Goal: Task Accomplishment & Management: Complete application form

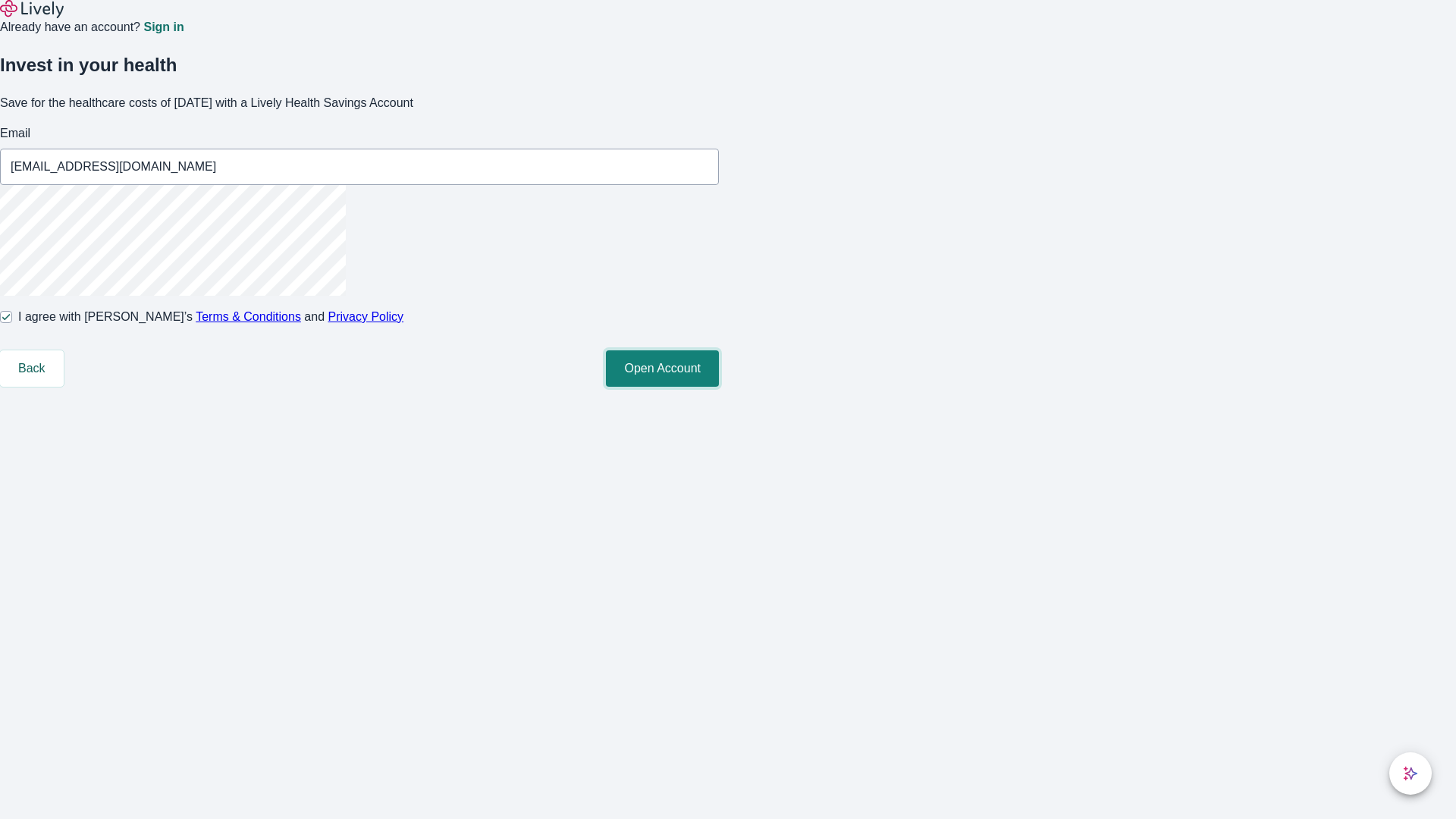
click at [719, 387] on button "Open Account" at bounding box center [662, 369] width 113 height 36
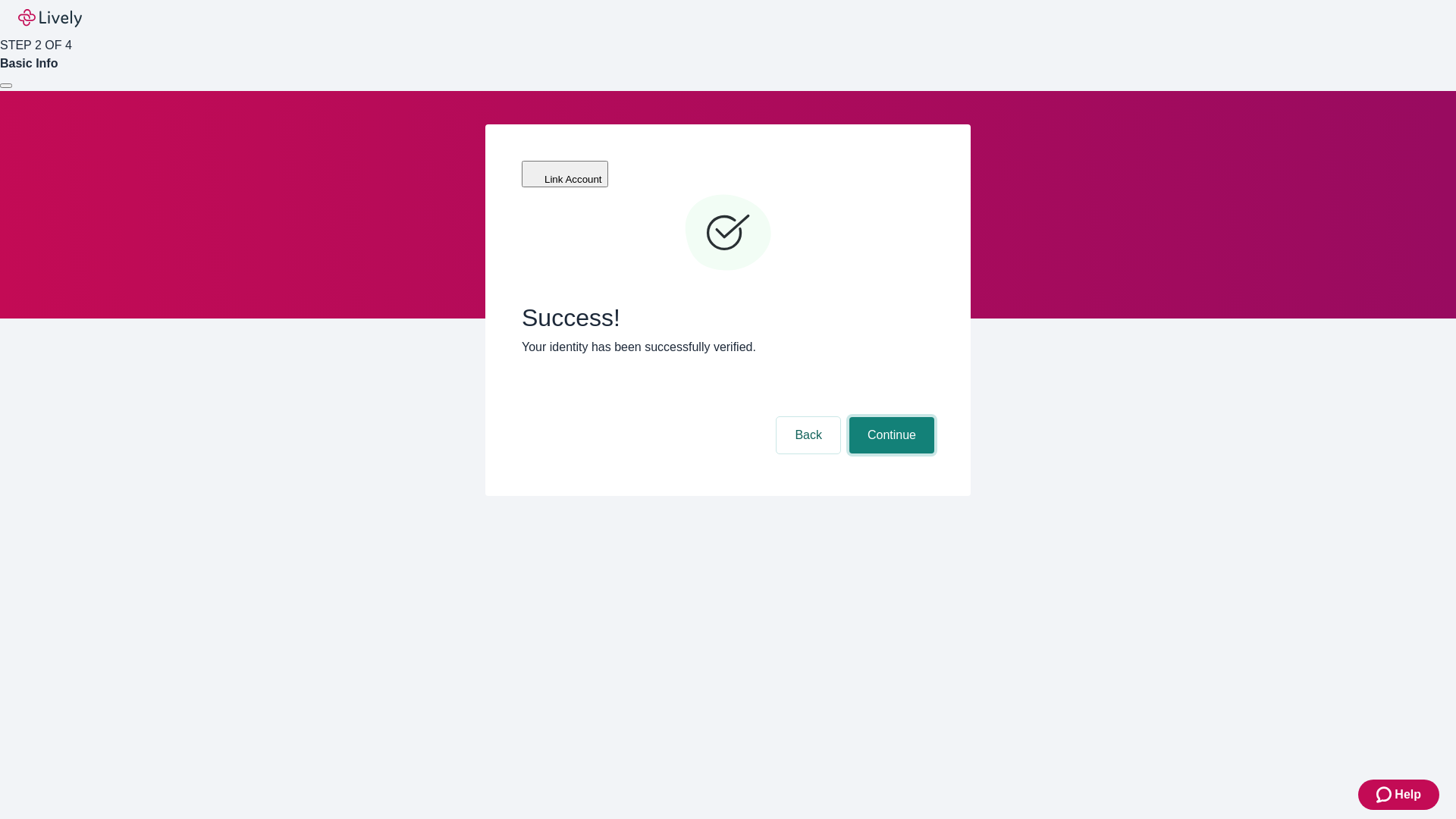
click at [890, 417] on button "Continue" at bounding box center [892, 435] width 85 height 36
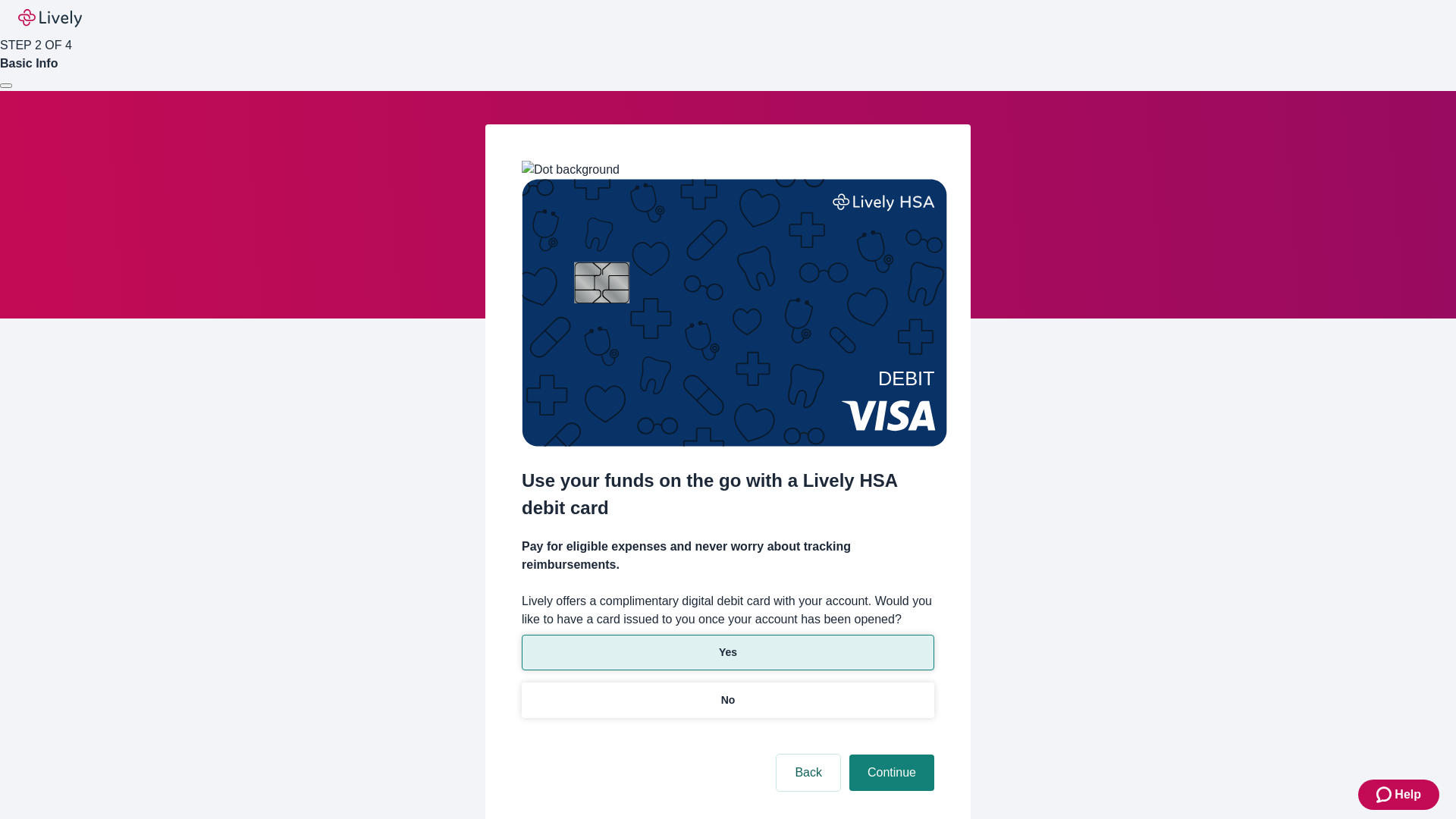
click at [727, 645] on p "Yes" at bounding box center [727, 653] width 18 height 16
click at [890, 755] on button "Continue" at bounding box center [892, 773] width 85 height 36
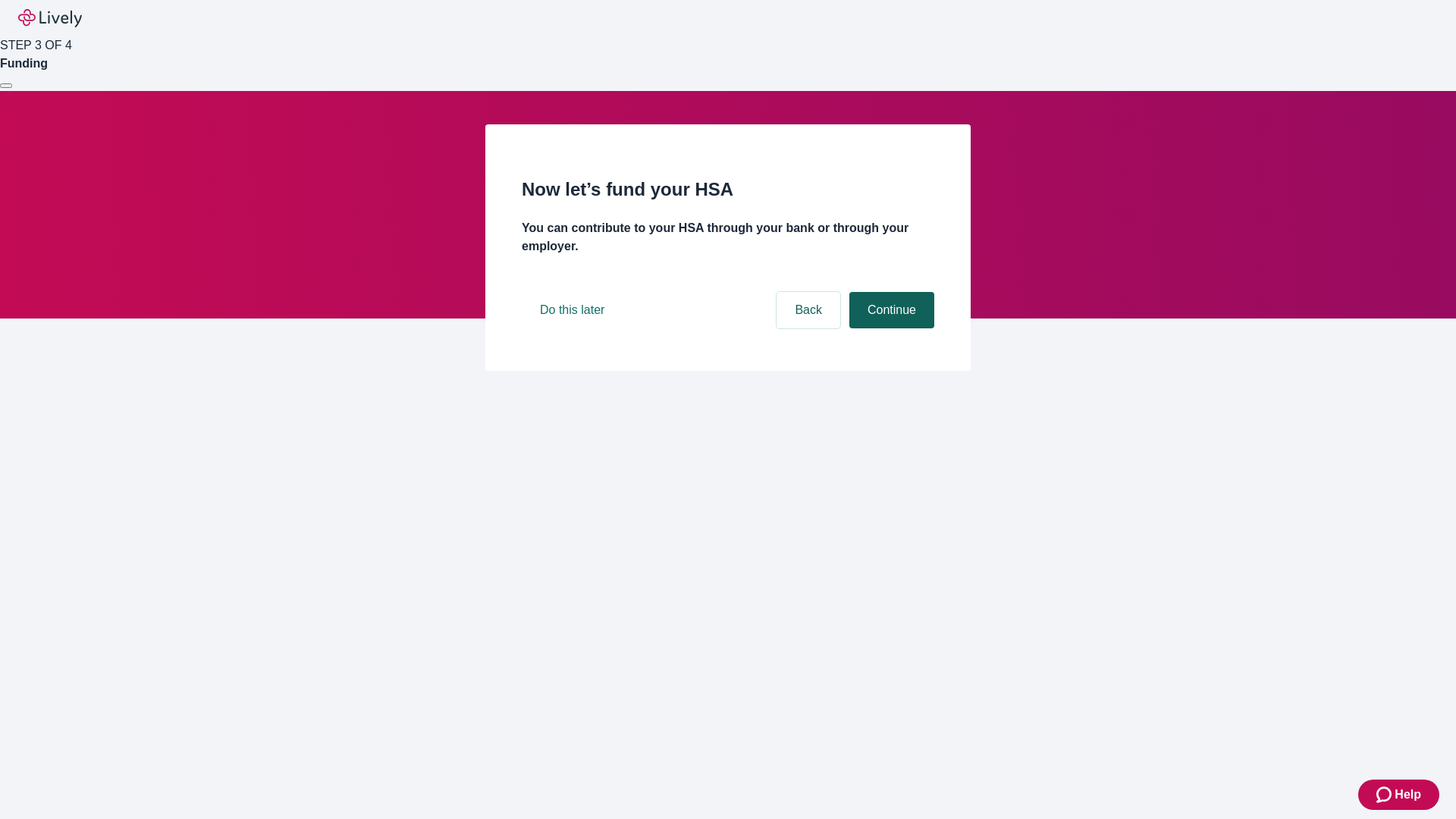
click at [890, 328] on button "Continue" at bounding box center [892, 310] width 85 height 36
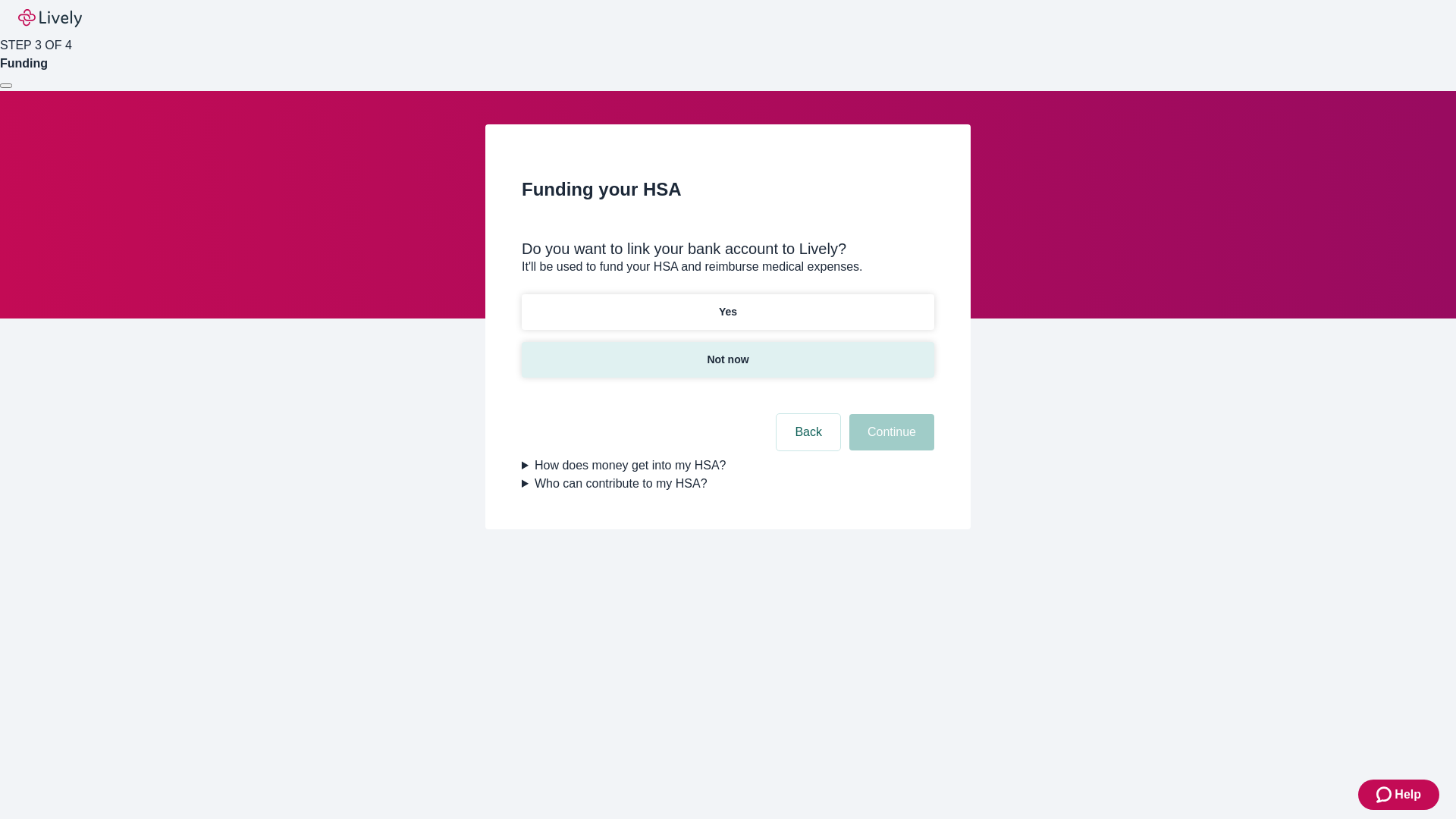
click at [727, 352] on p "Not now" at bounding box center [727, 359] width 42 height 16
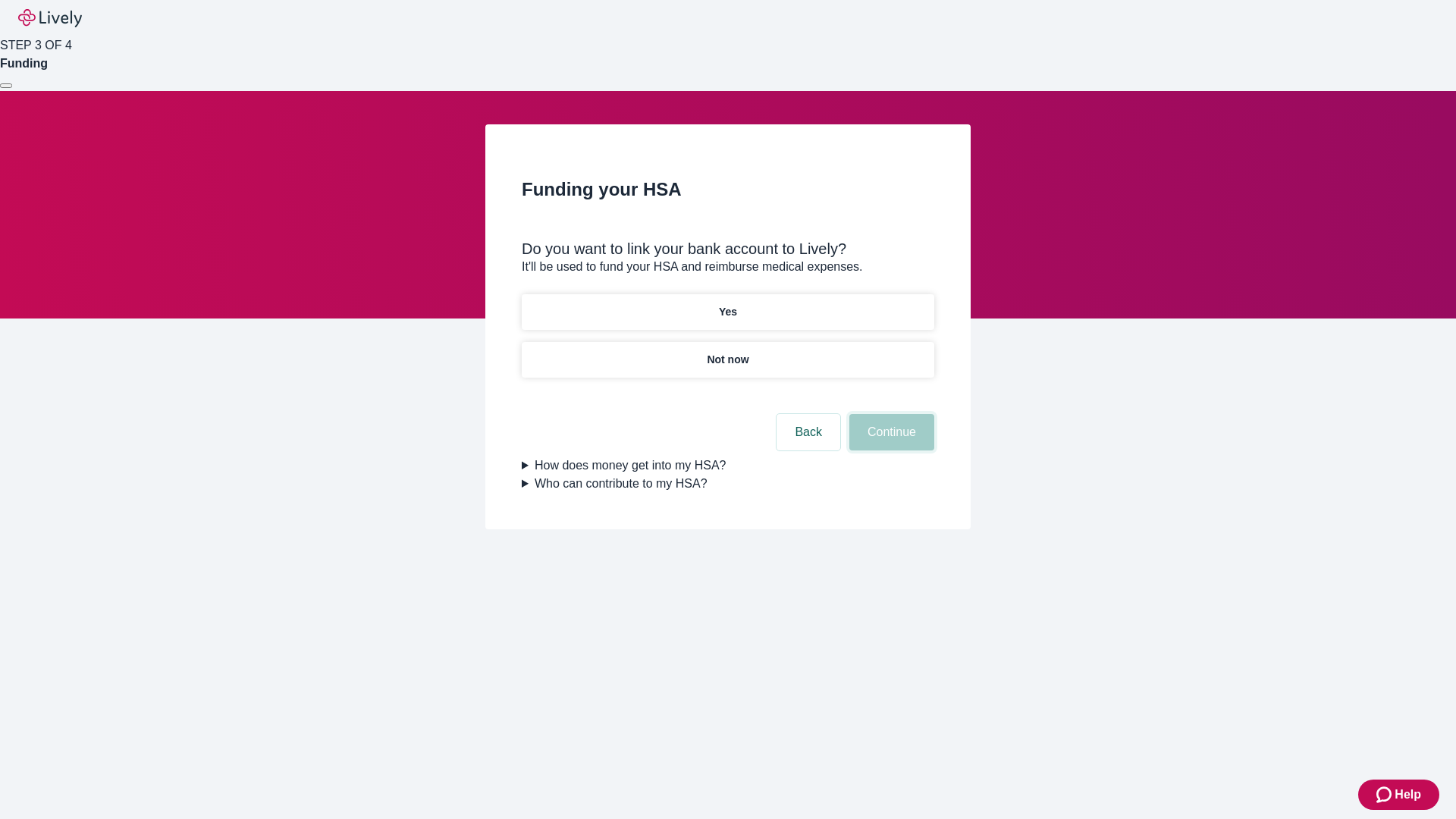
click at [890, 442] on button "Continue" at bounding box center [892, 432] width 85 height 36
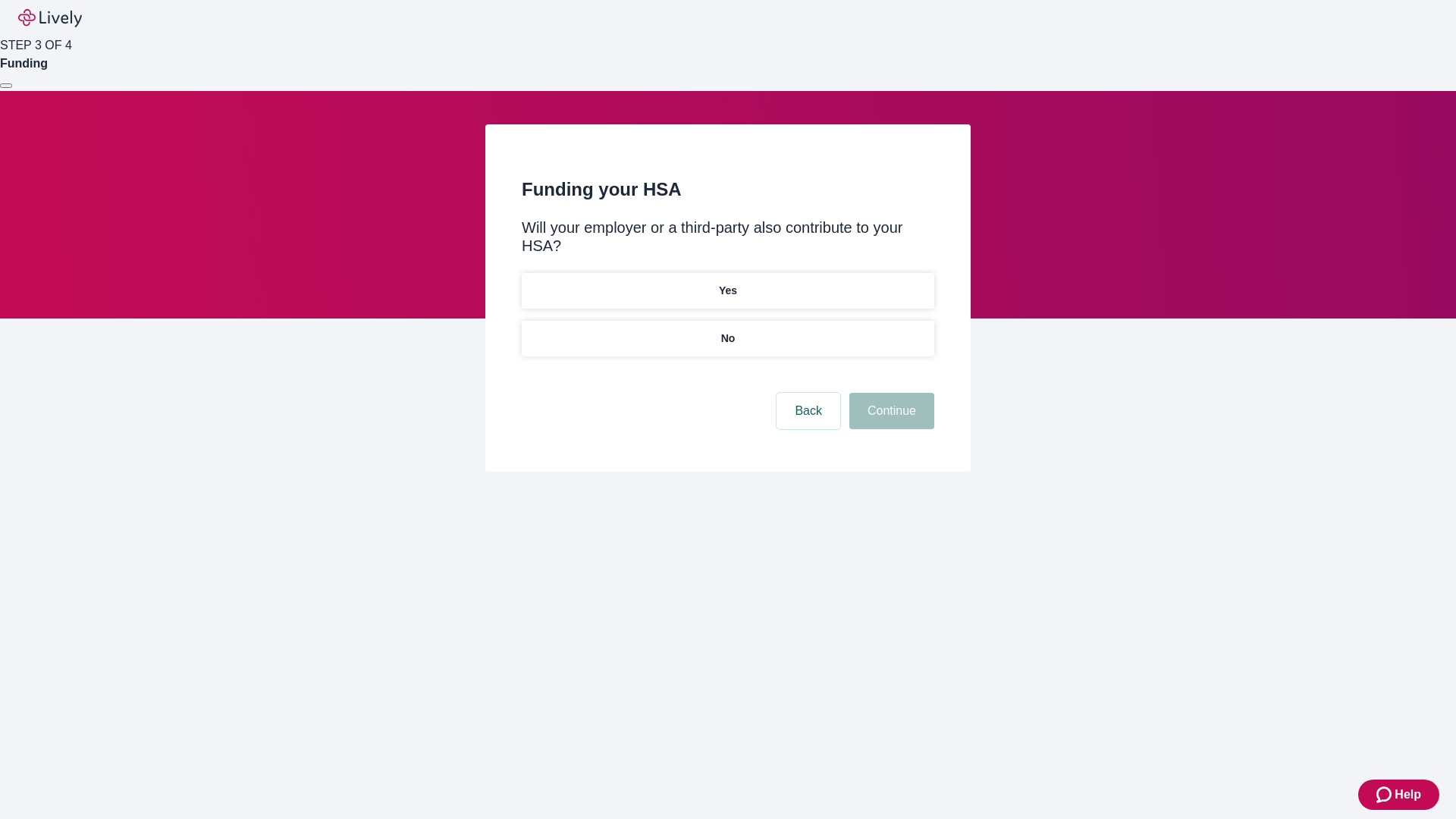
click at [727, 331] on p "No" at bounding box center [728, 339] width 14 height 16
click at [890, 392] on button "Continue" at bounding box center [892, 410] width 85 height 36
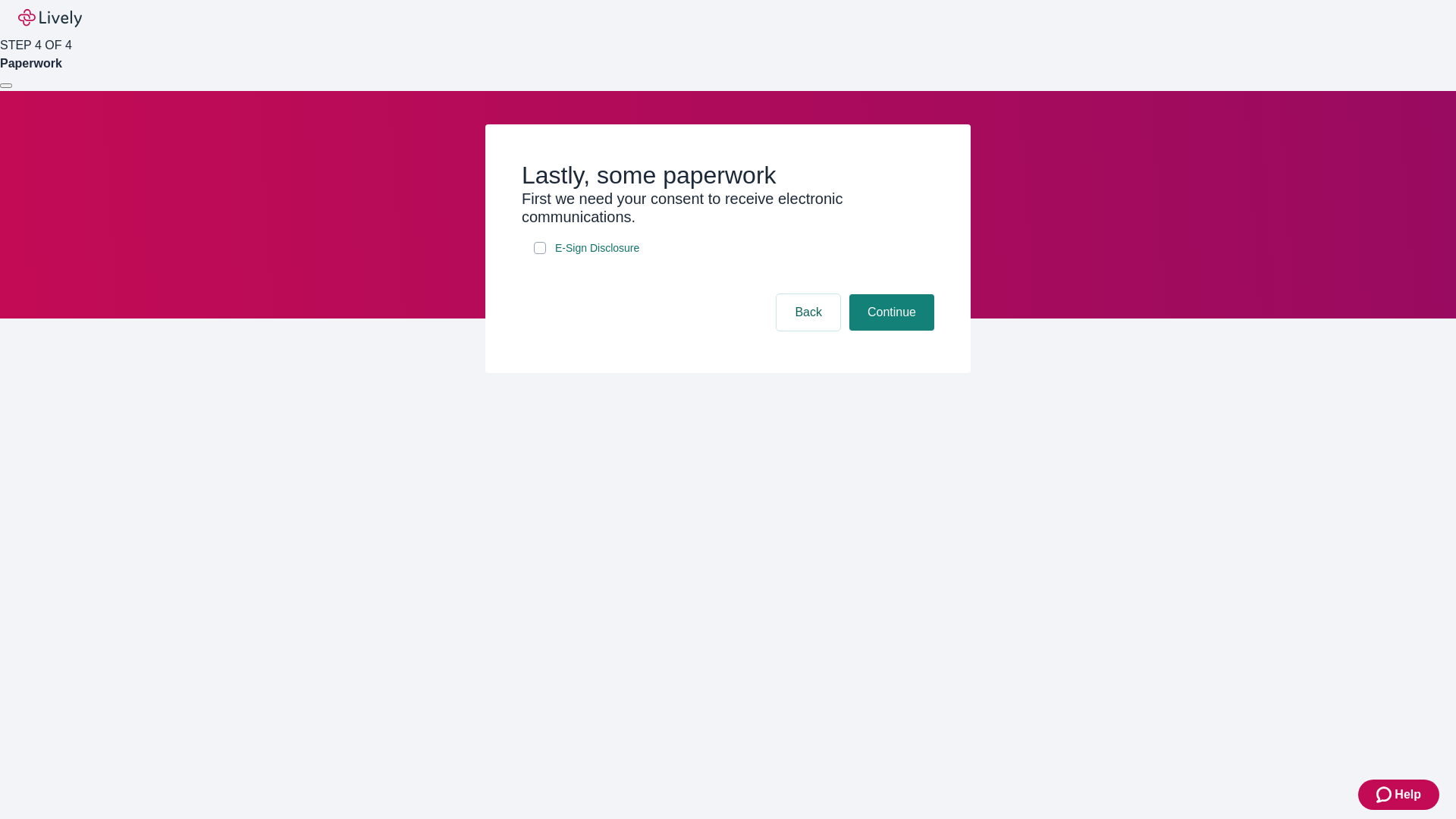
click at [540, 254] on input "E-Sign Disclosure" at bounding box center [540, 248] width 12 height 12
checkbox input "true"
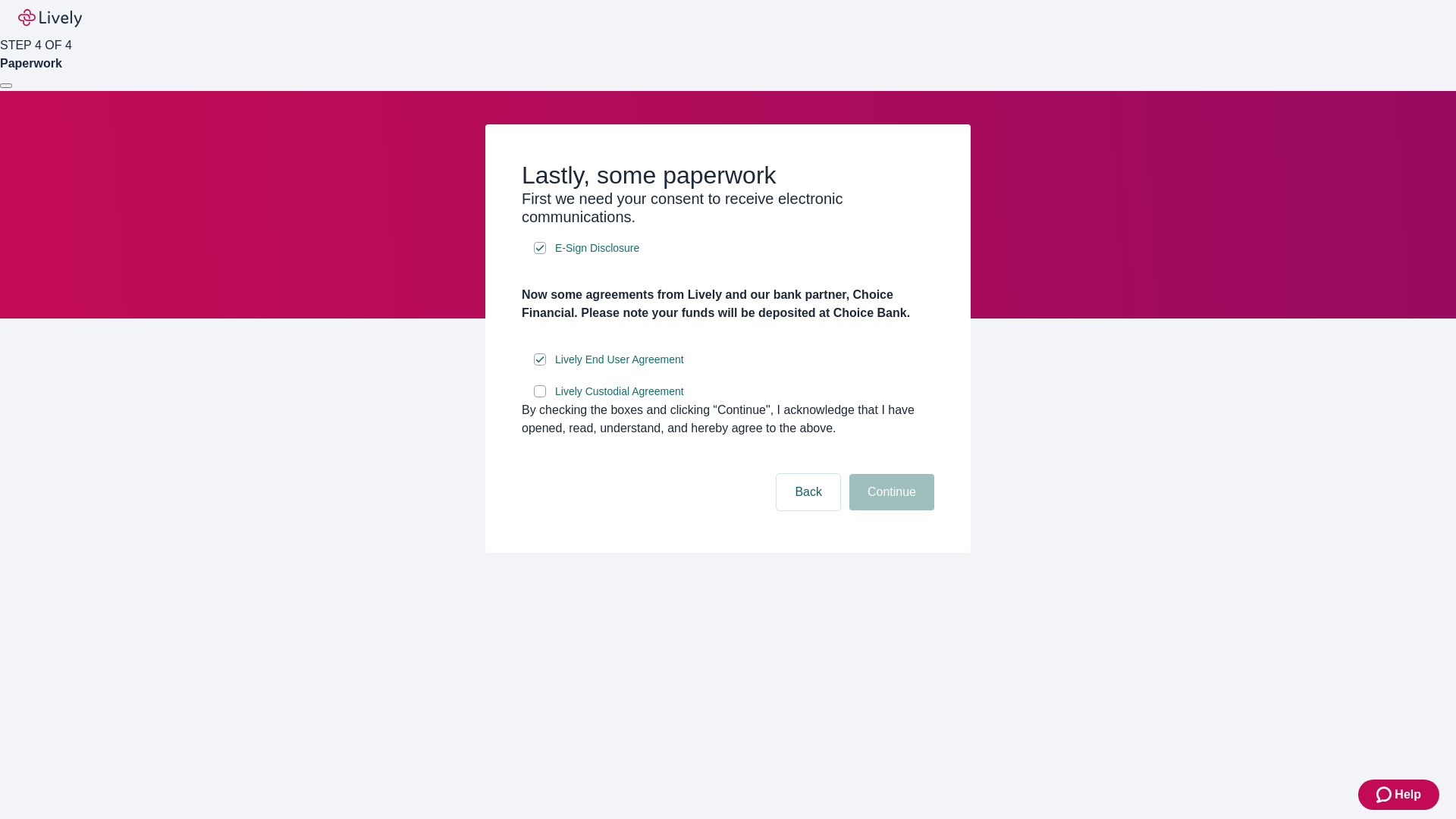
click at [540, 397] on input "Lively Custodial Agreement" at bounding box center [540, 391] width 12 height 12
checkbox input "true"
click at [890, 511] on button "Continue" at bounding box center [892, 492] width 85 height 36
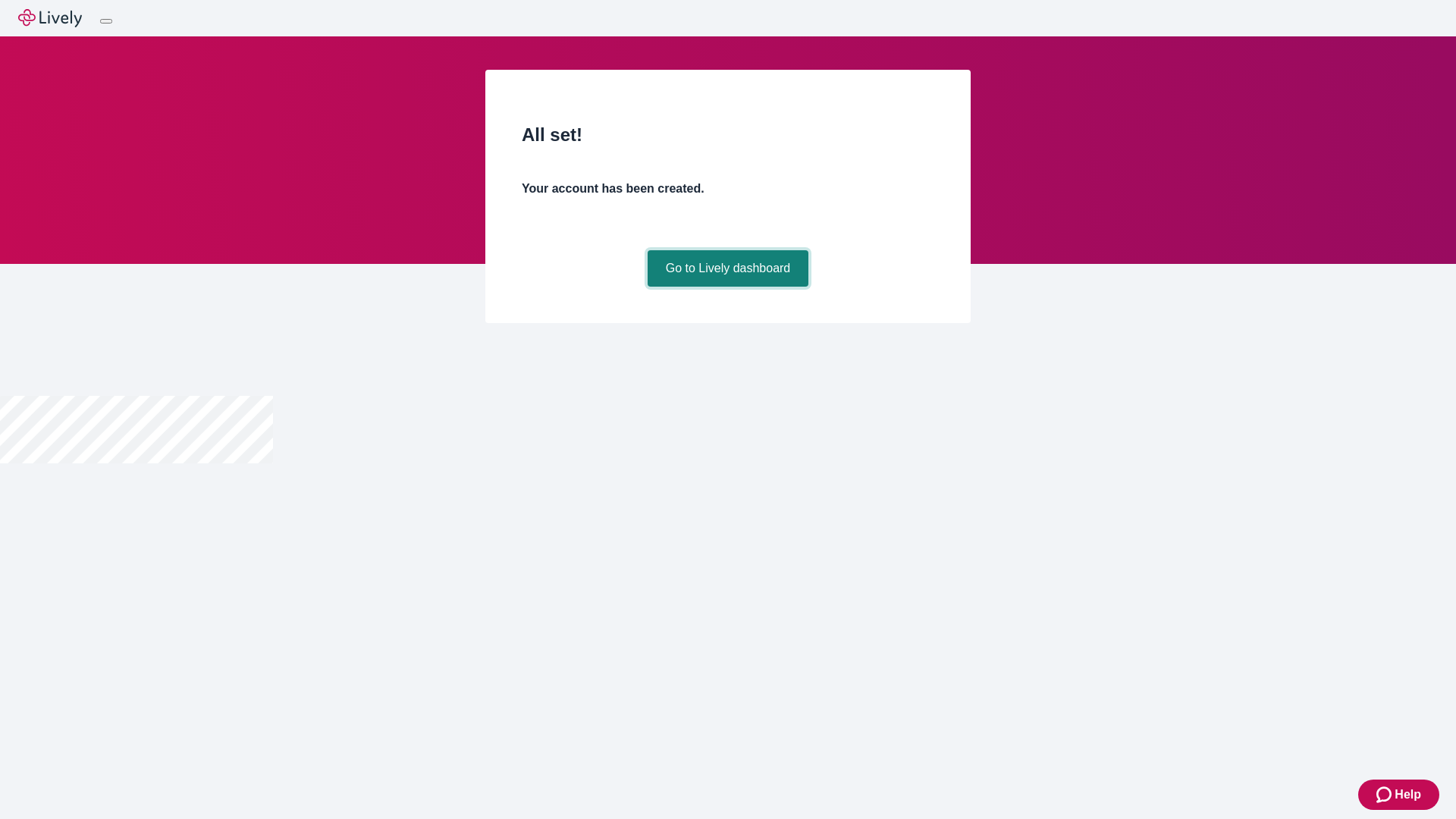
click at [727, 287] on link "Go to Lively dashboard" at bounding box center [728, 269] width 162 height 36
